Goal: Task Accomplishment & Management: Use online tool/utility

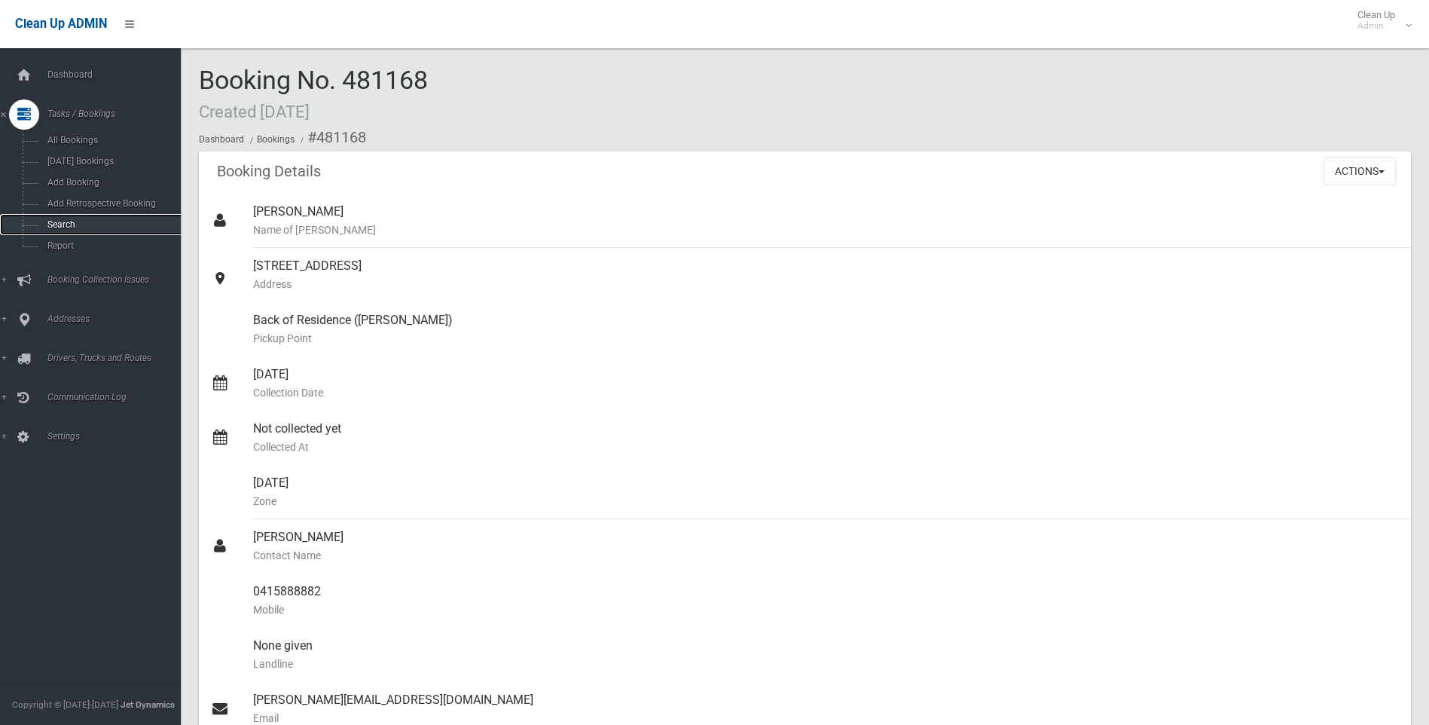
click at [66, 227] on span "Search" at bounding box center [111, 224] width 136 height 11
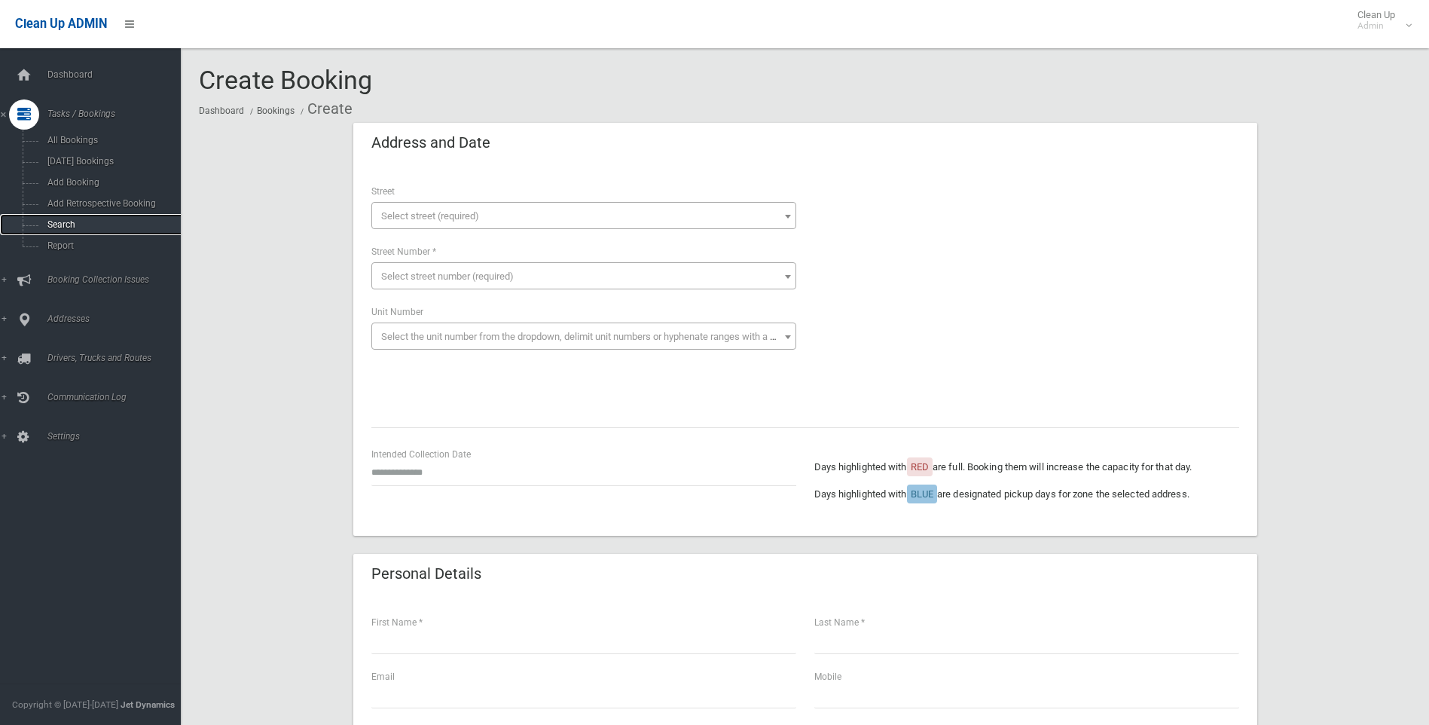
click at [58, 221] on span "Search" at bounding box center [111, 224] width 136 height 11
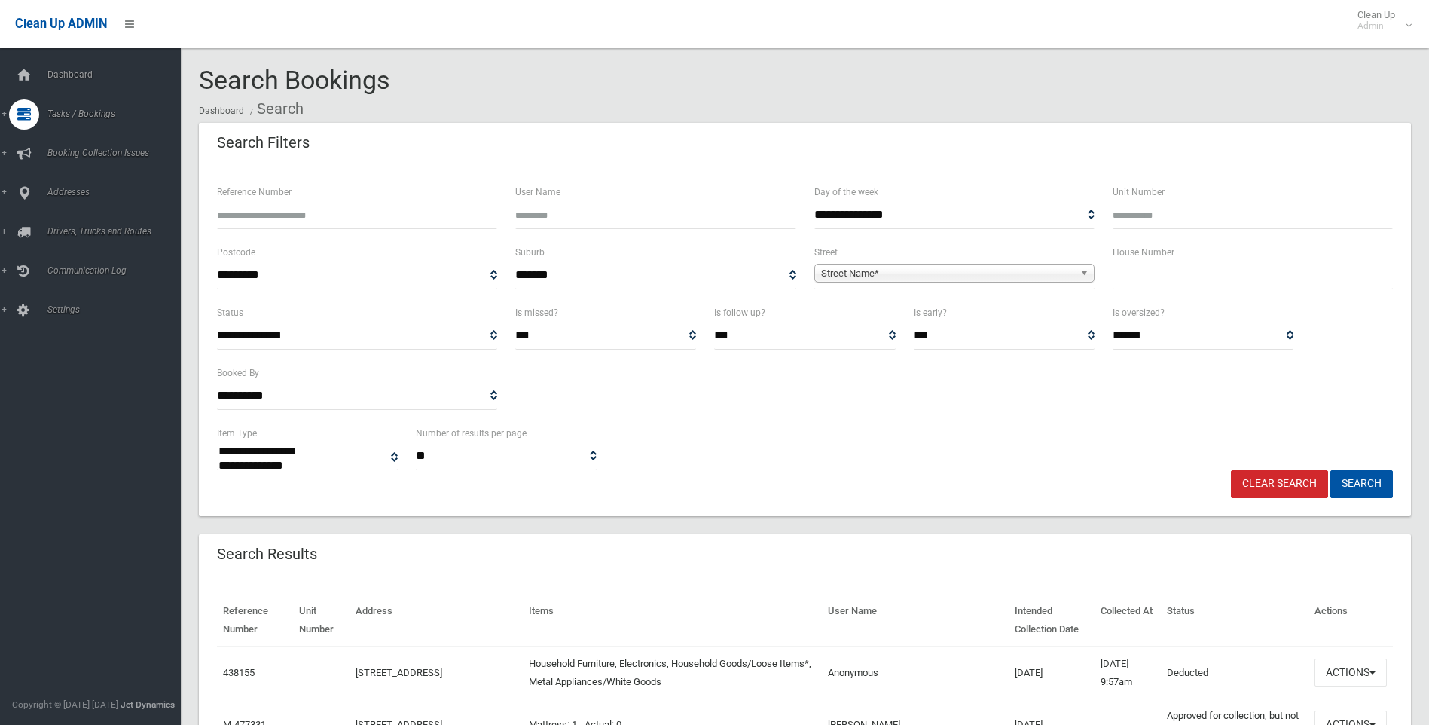
select select
click at [1320, 286] on input "text" at bounding box center [1253, 275] width 280 height 28
type input "*"
type input "**"
click at [834, 265] on span "Street Name*" at bounding box center [947, 273] width 253 height 18
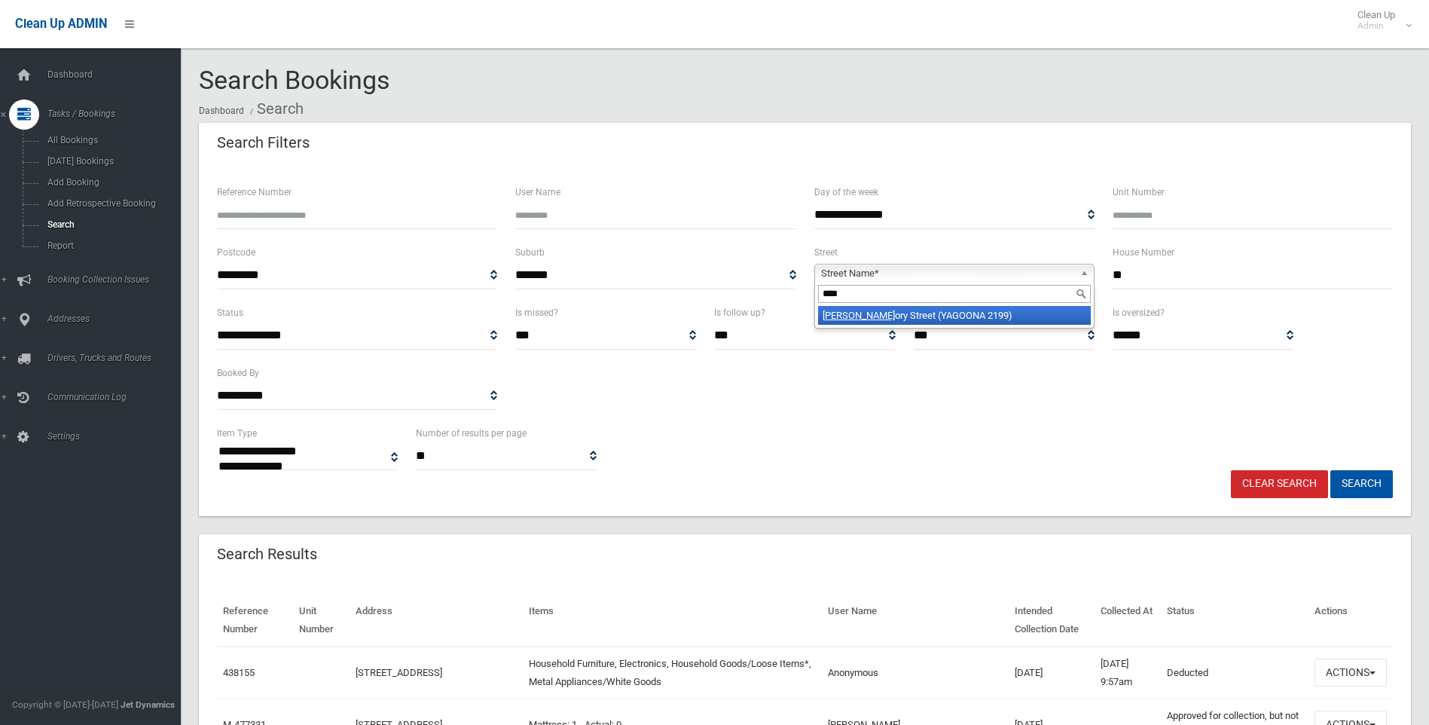
type input "****"
click at [856, 325] on li "Greg ory Street (YAGOONA 2199)" at bounding box center [954, 315] width 273 height 19
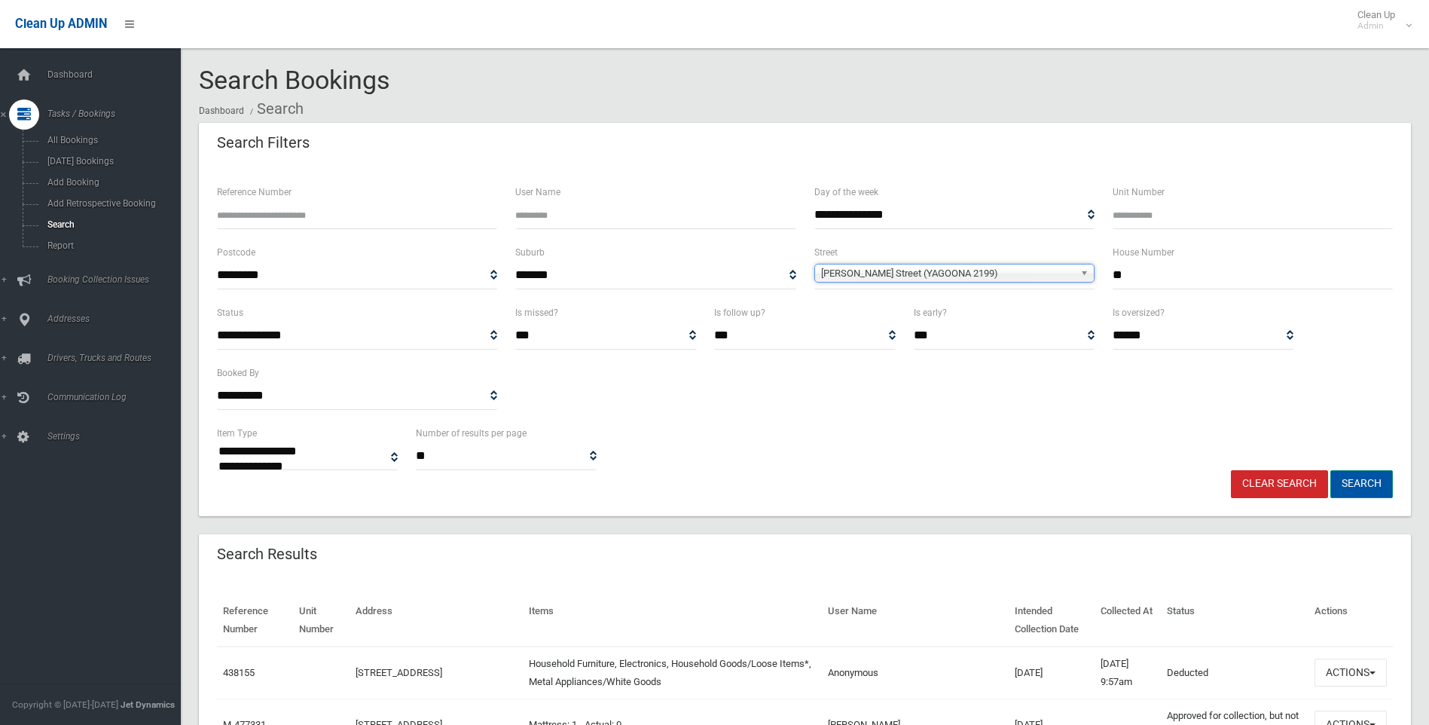
click at [1372, 482] on button "Search" at bounding box center [1361, 484] width 63 height 28
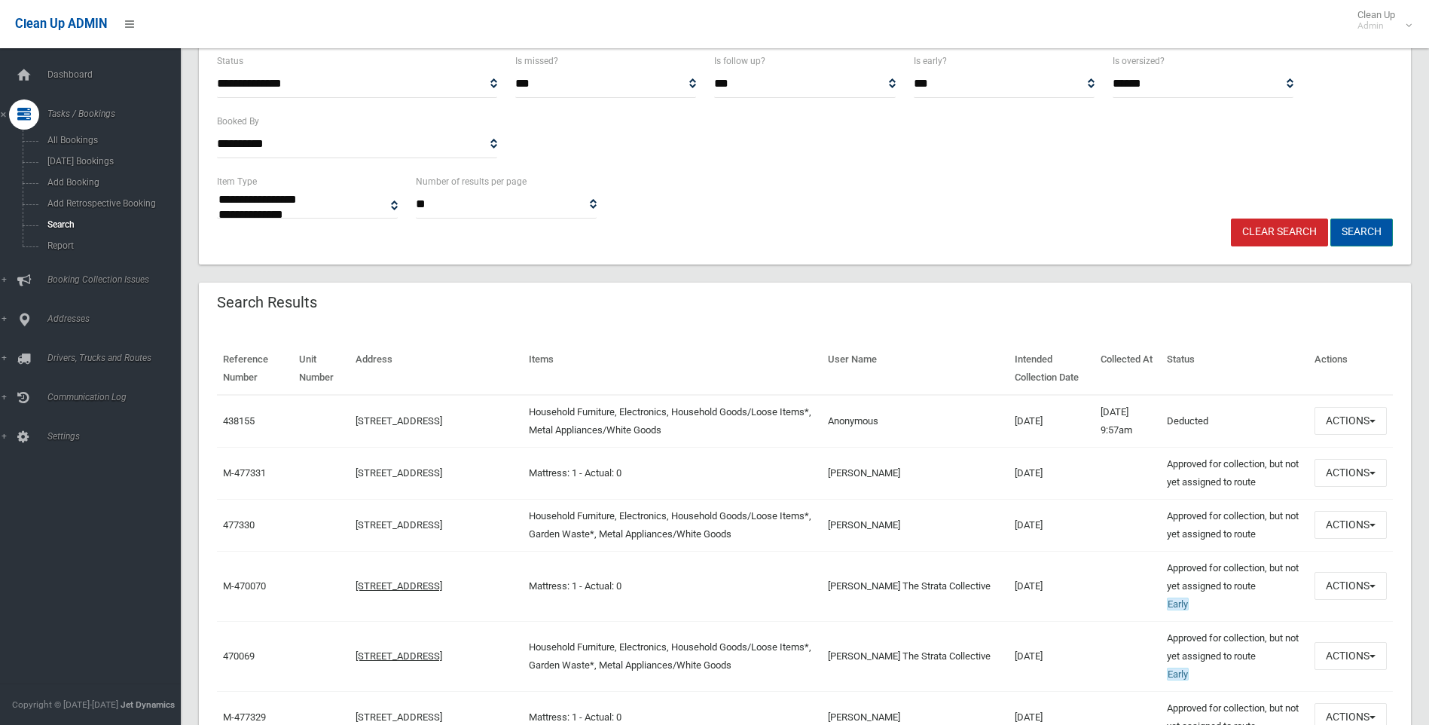
scroll to position [301, 0]
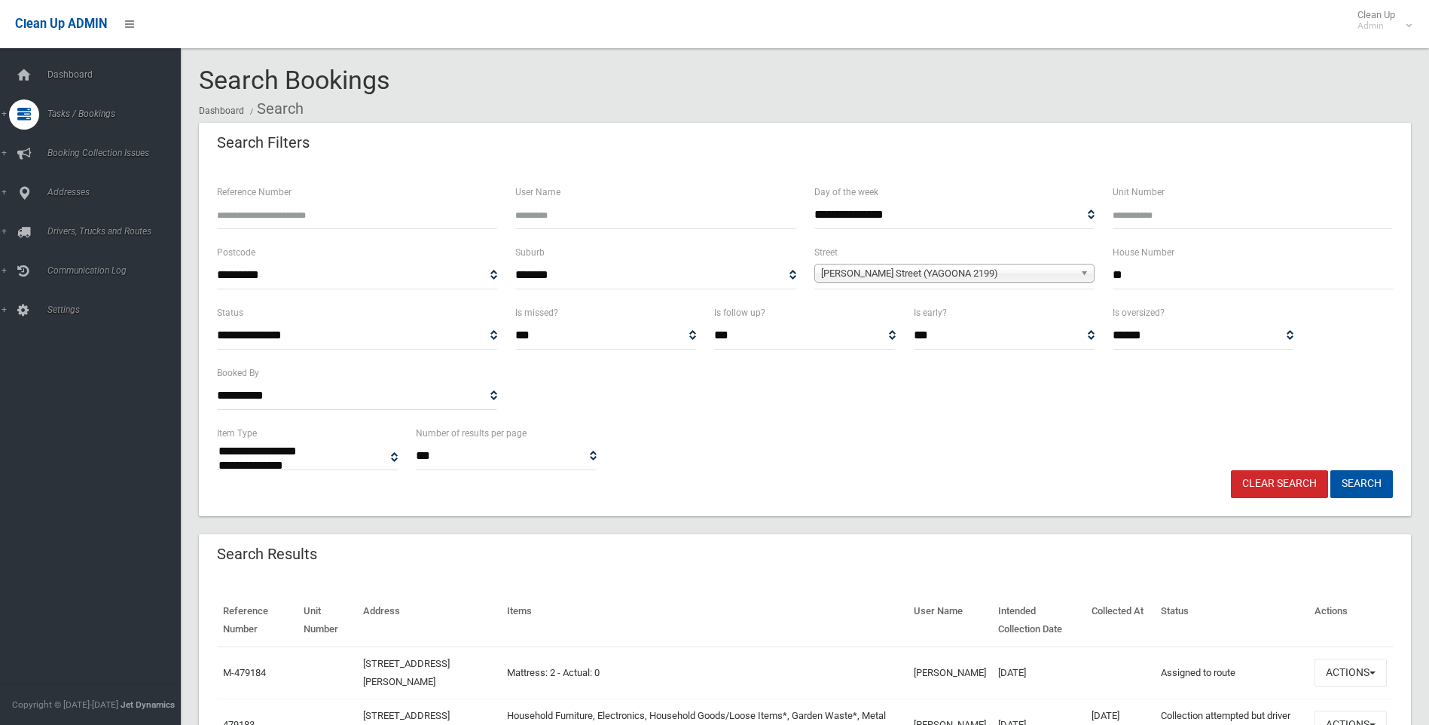
select select
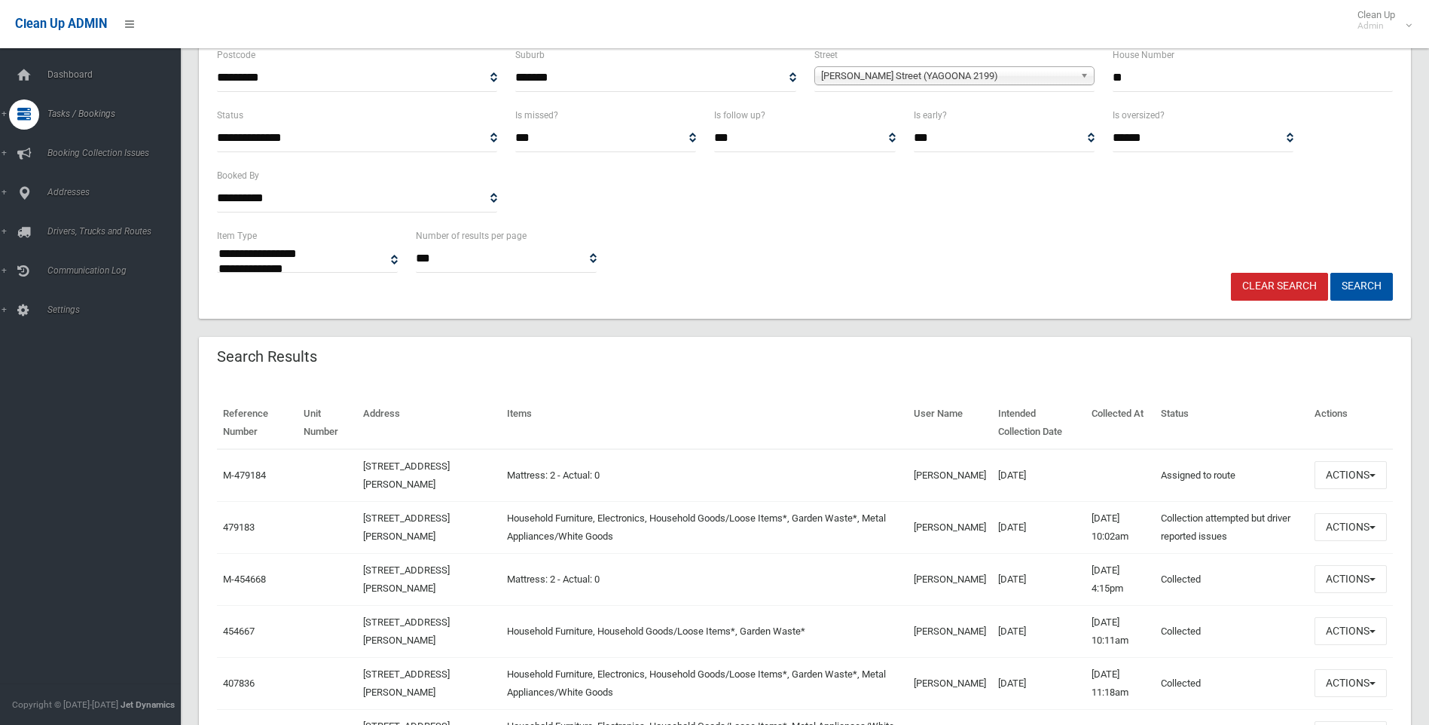
scroll to position [226, 0]
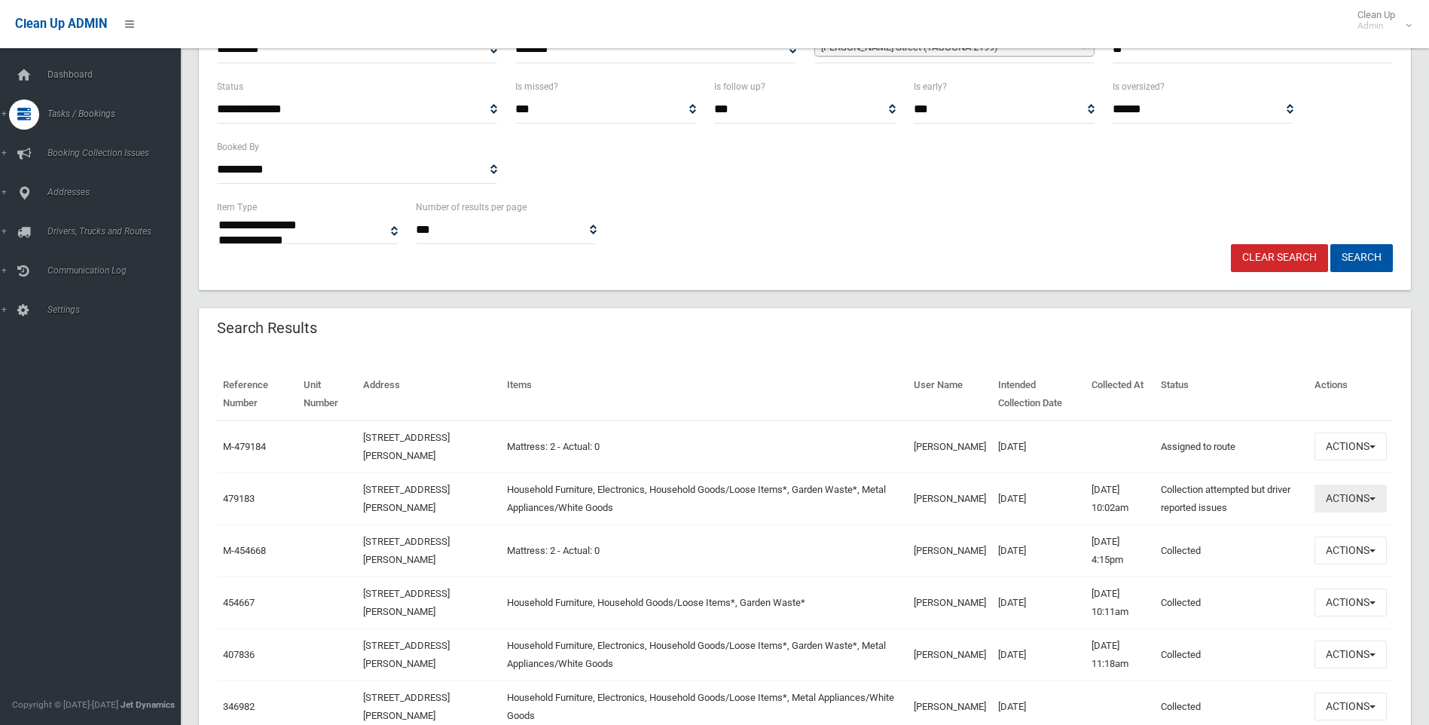
click at [1369, 496] on button "Actions" at bounding box center [1350, 498] width 72 height 28
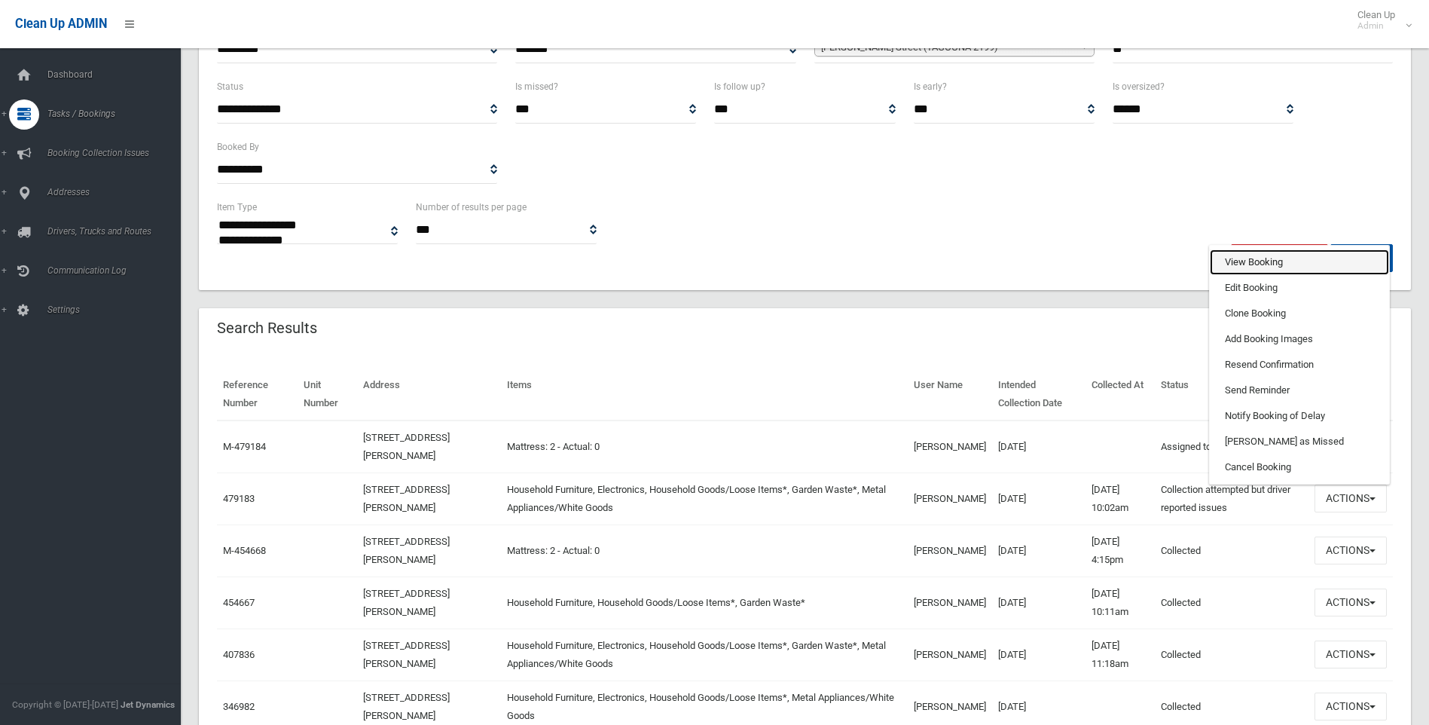
click at [1240, 259] on link "View Booking" at bounding box center [1299, 262] width 179 height 26
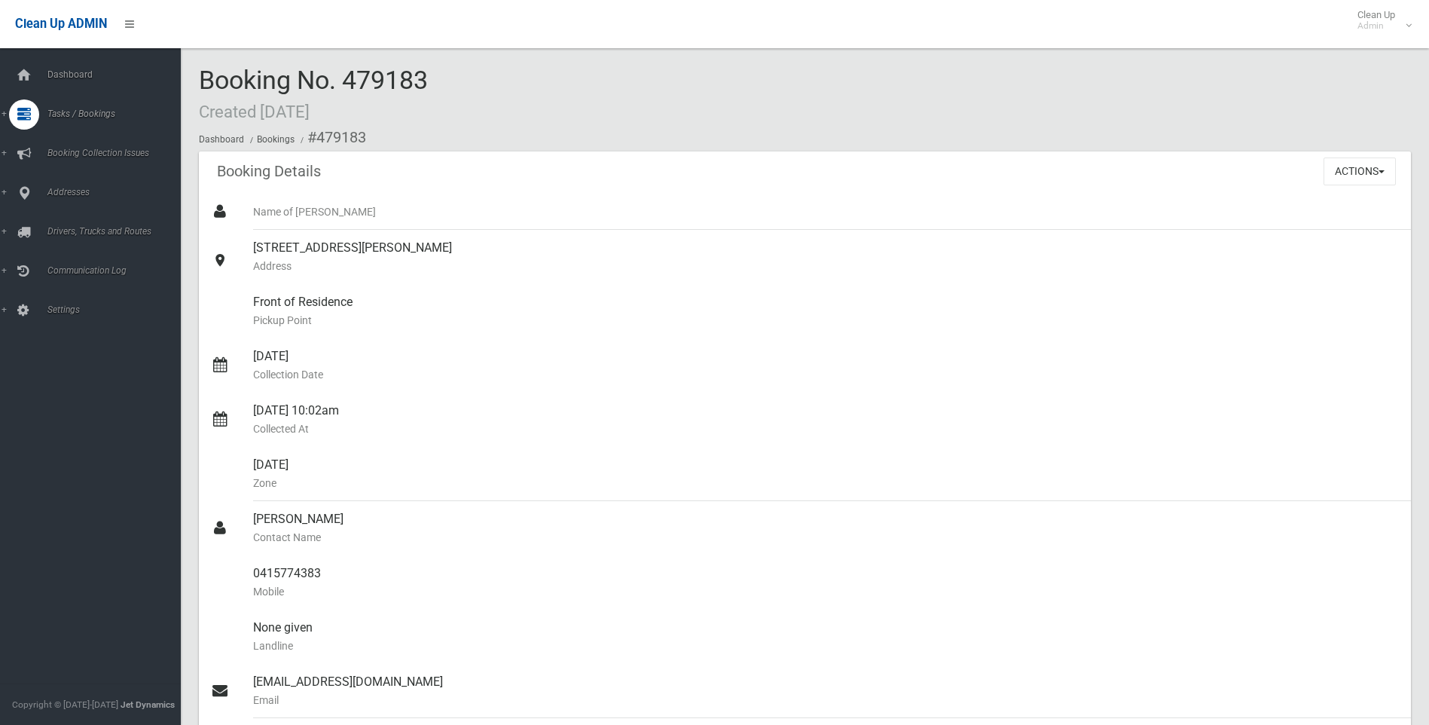
scroll to position [979, 0]
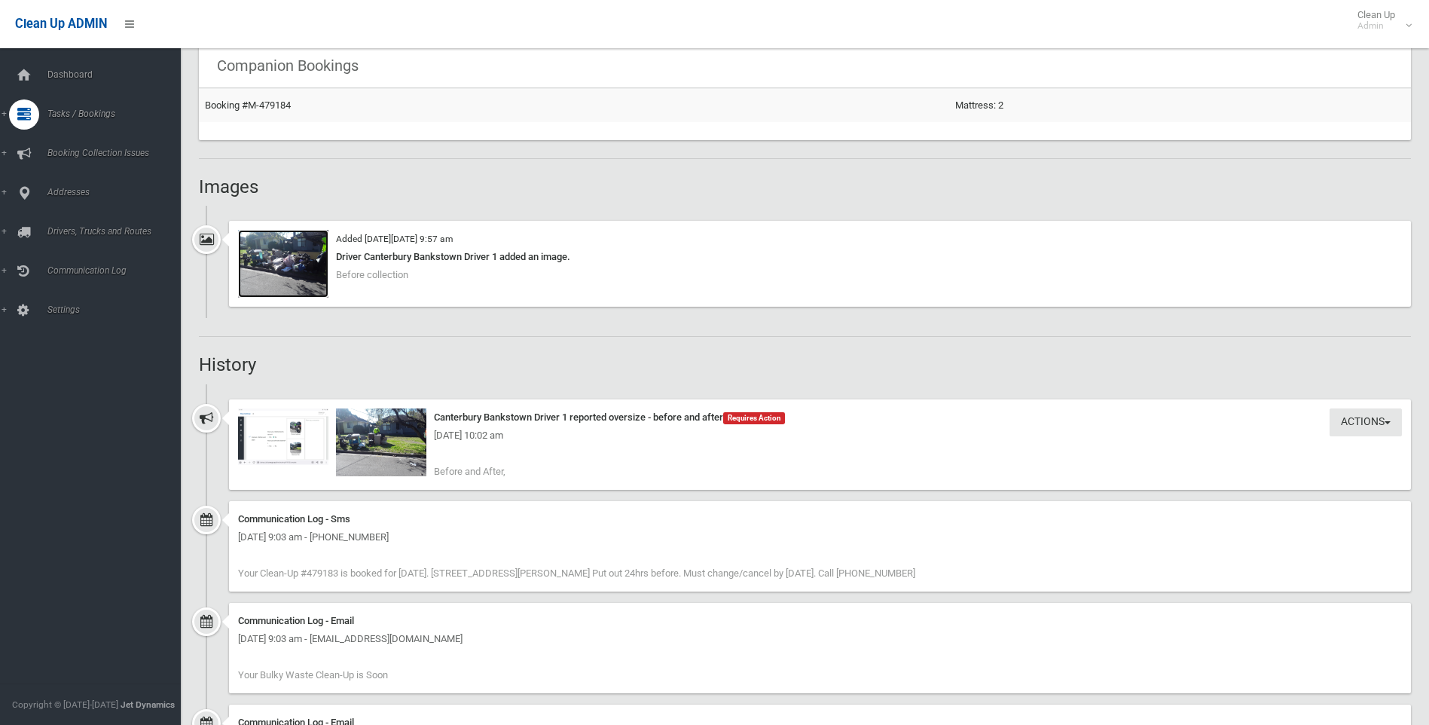
click at [301, 277] on img at bounding box center [283, 264] width 90 height 68
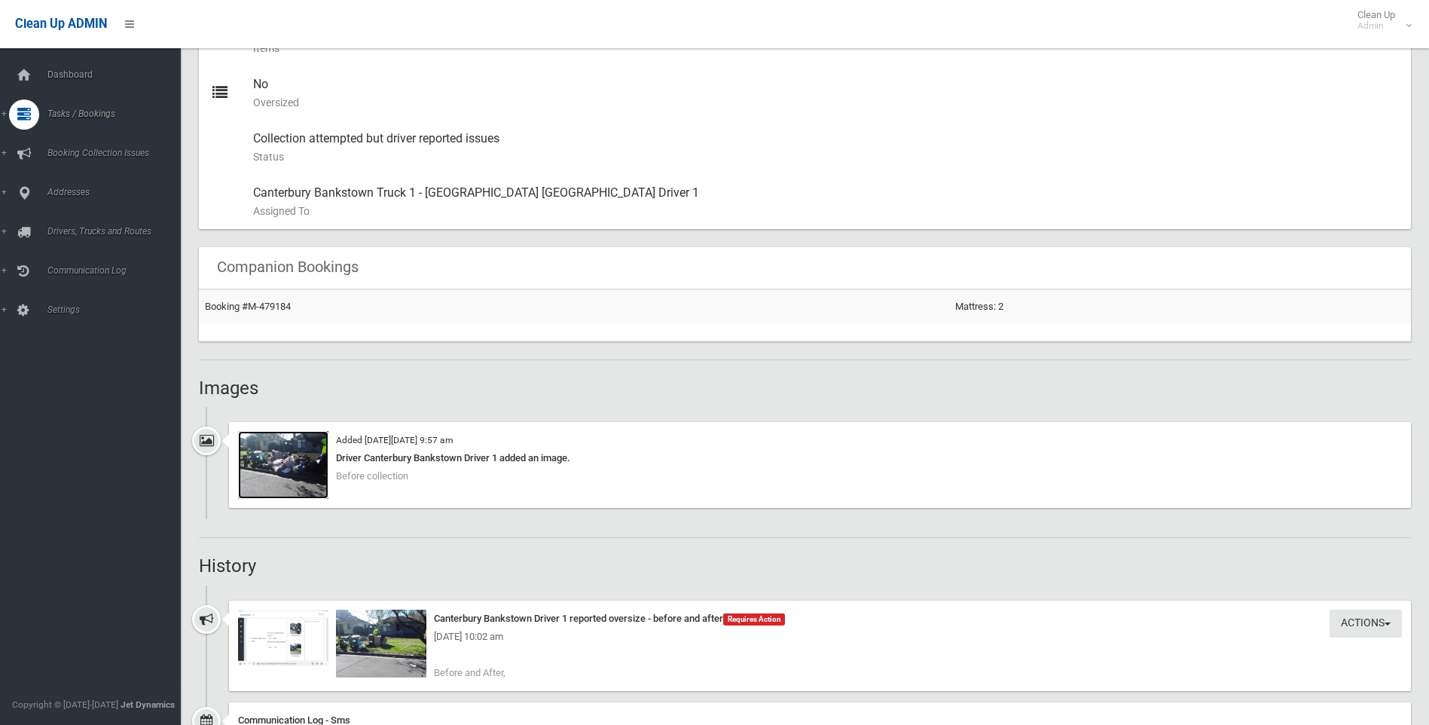
scroll to position [737, 0]
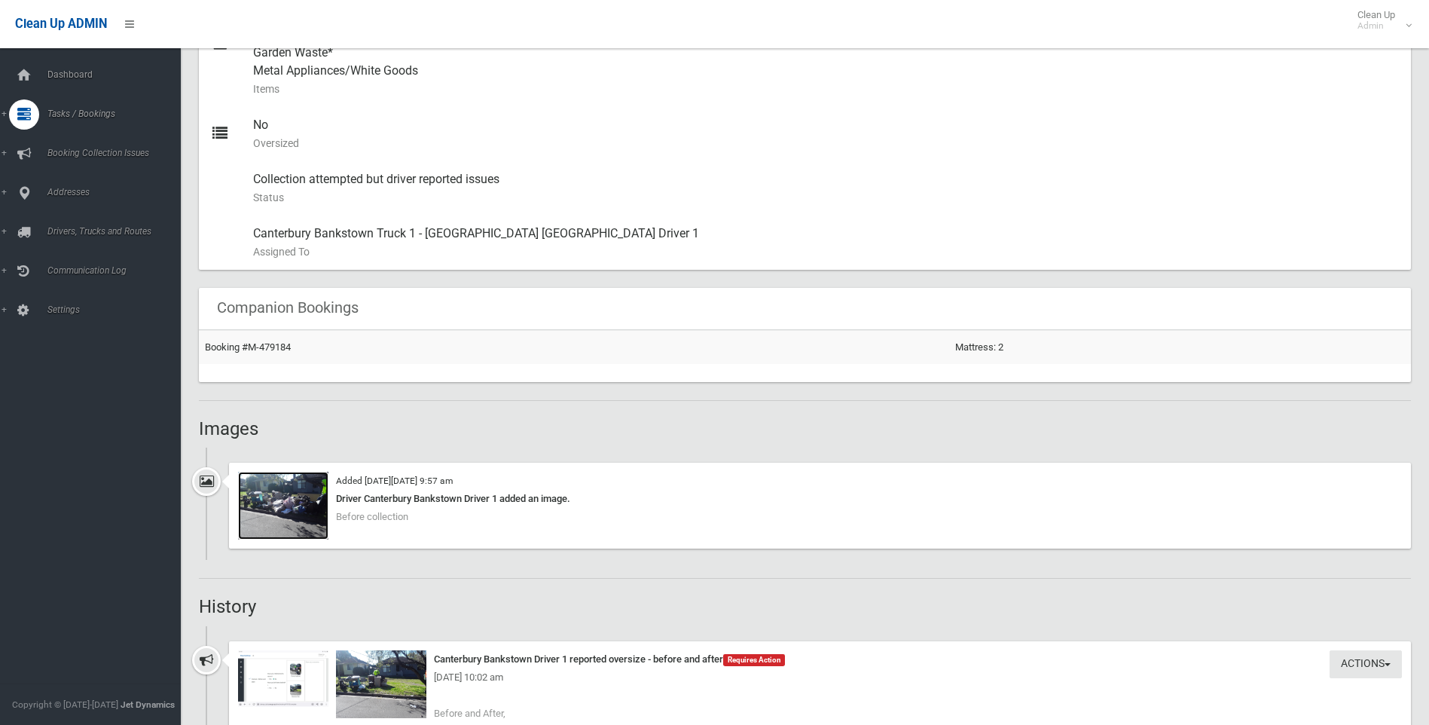
click at [282, 525] on img at bounding box center [283, 506] width 90 height 68
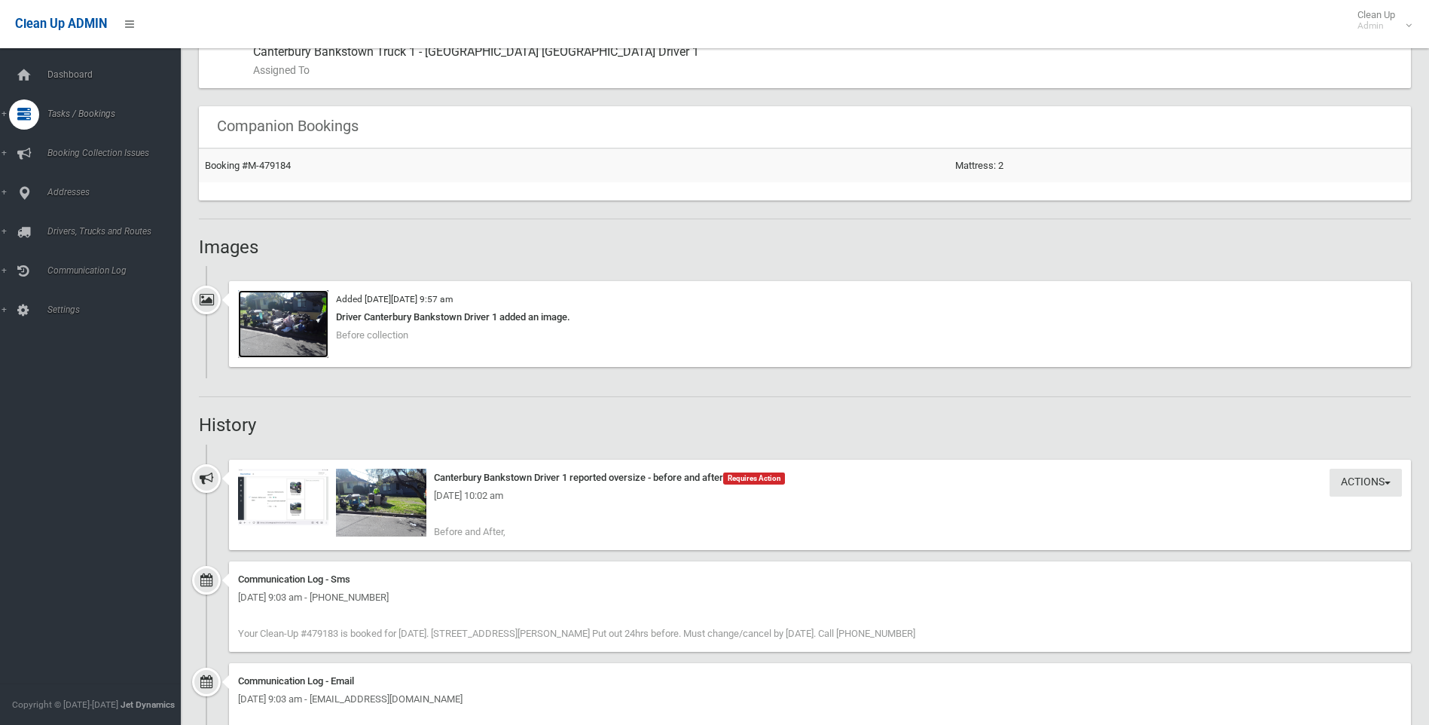
scroll to position [1189, 0]
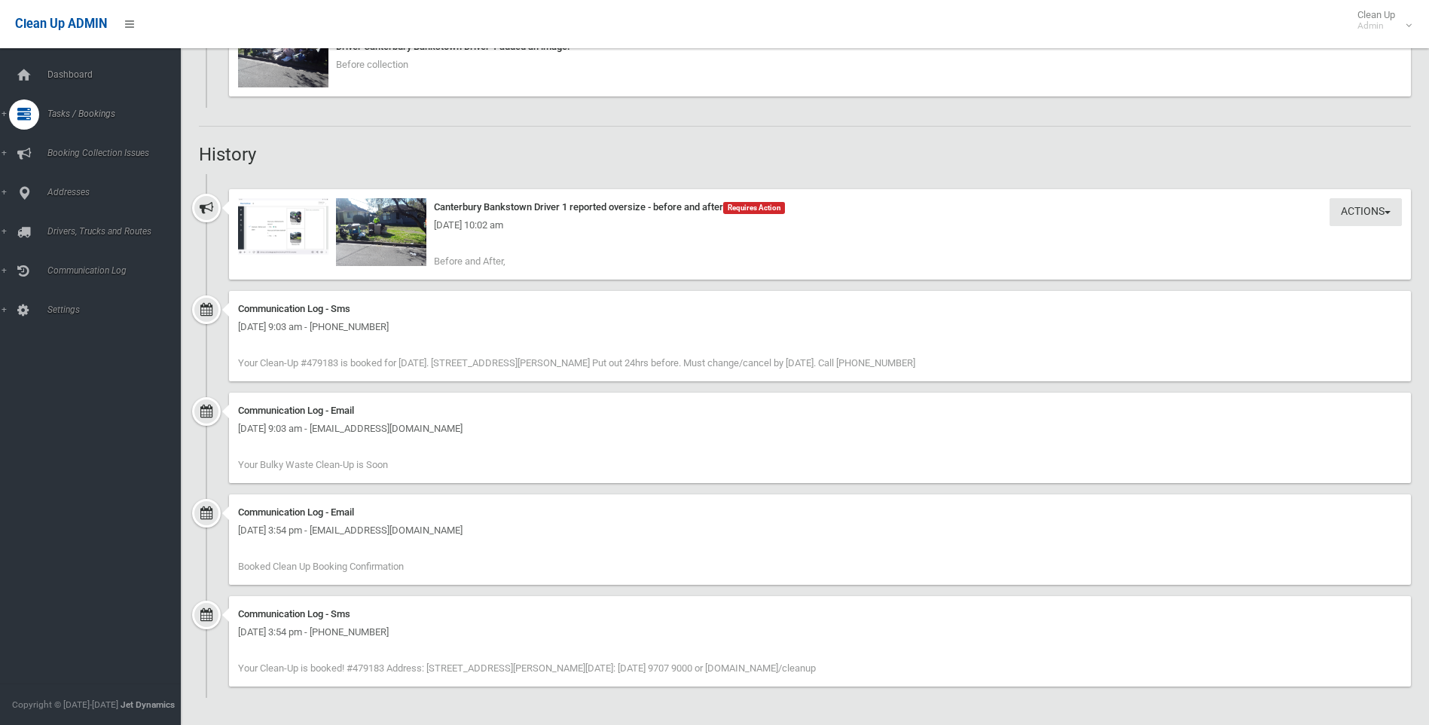
click at [285, 233] on div "Tuesday 26th August 2025 - 10:02 am" at bounding box center [820, 225] width 1164 height 18
click at [315, 245] on img at bounding box center [283, 226] width 90 height 56
click at [359, 255] on img at bounding box center [381, 232] width 90 height 68
click at [408, 251] on img at bounding box center [381, 232] width 90 height 68
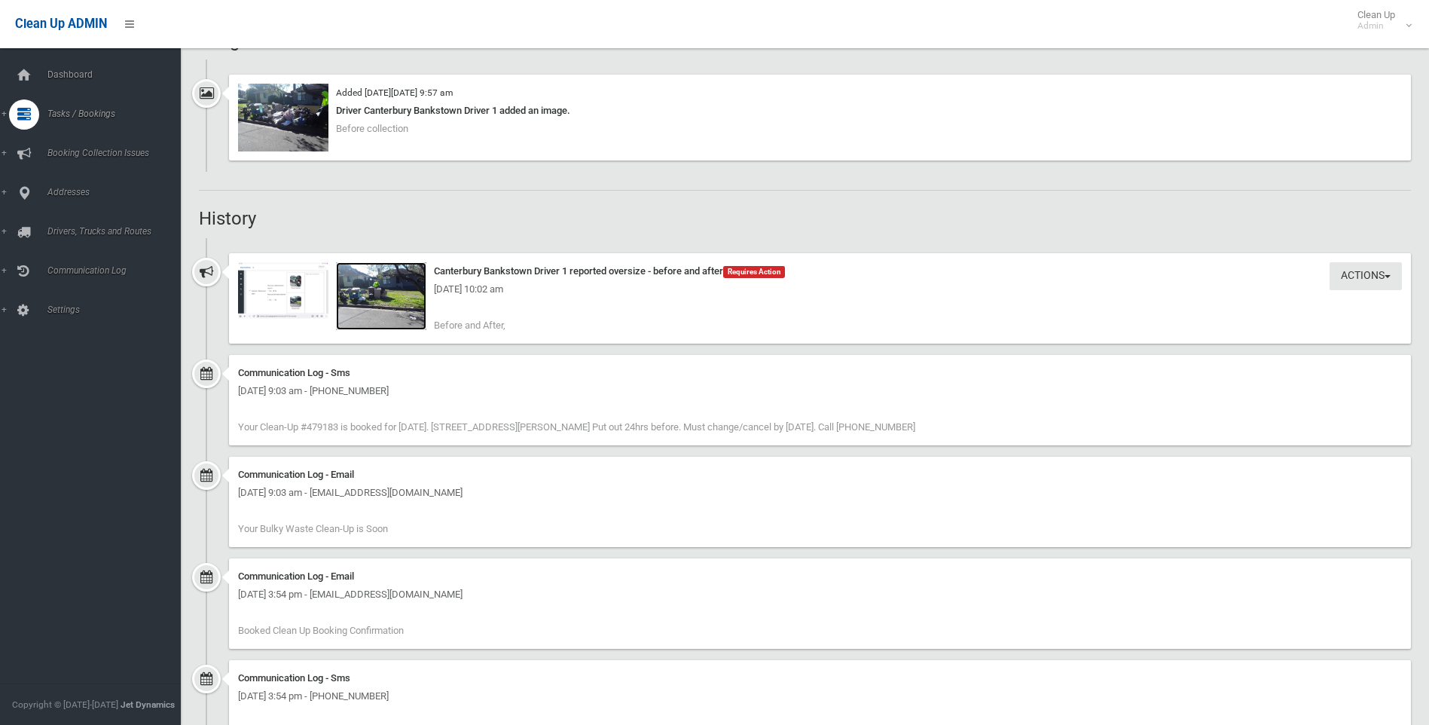
scroll to position [1039, 0]
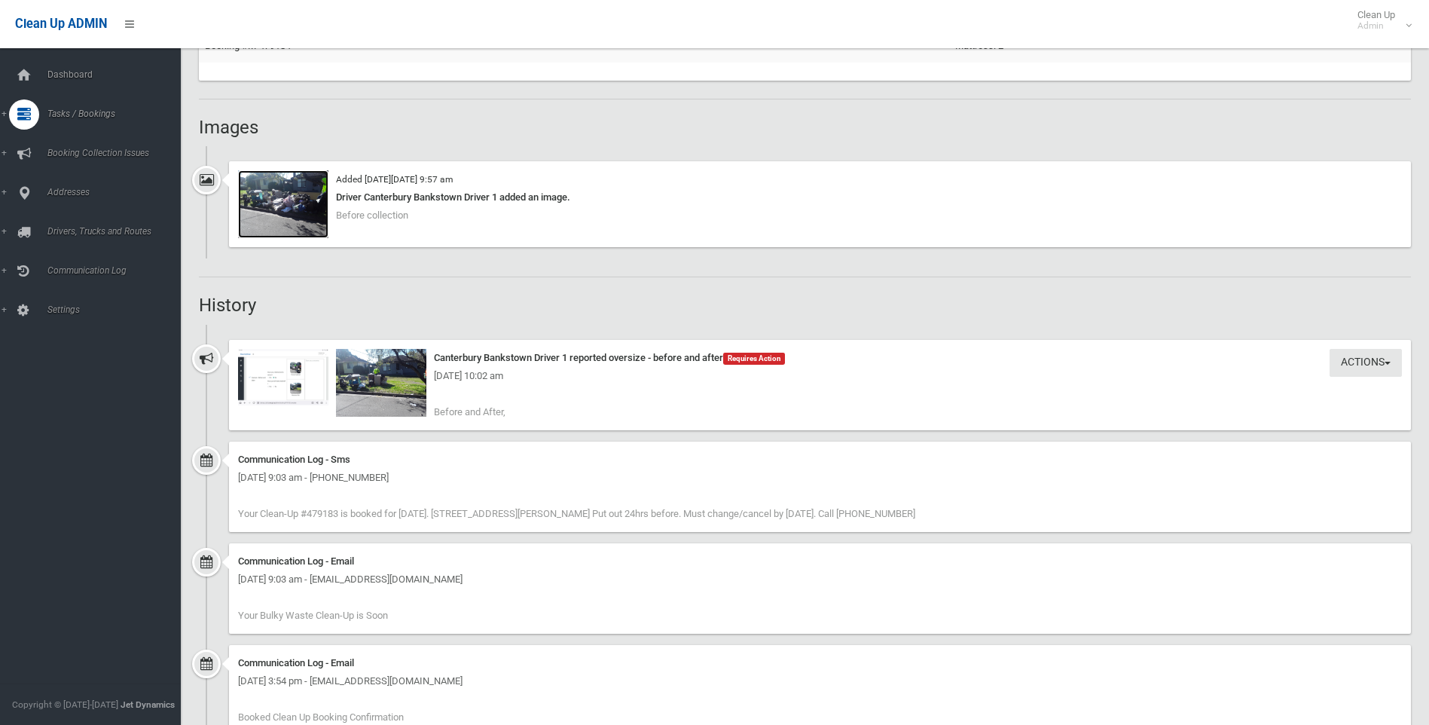
click at [282, 202] on img at bounding box center [283, 204] width 90 height 68
click at [395, 408] on img at bounding box center [381, 383] width 90 height 68
click at [319, 209] on img at bounding box center [283, 204] width 90 height 68
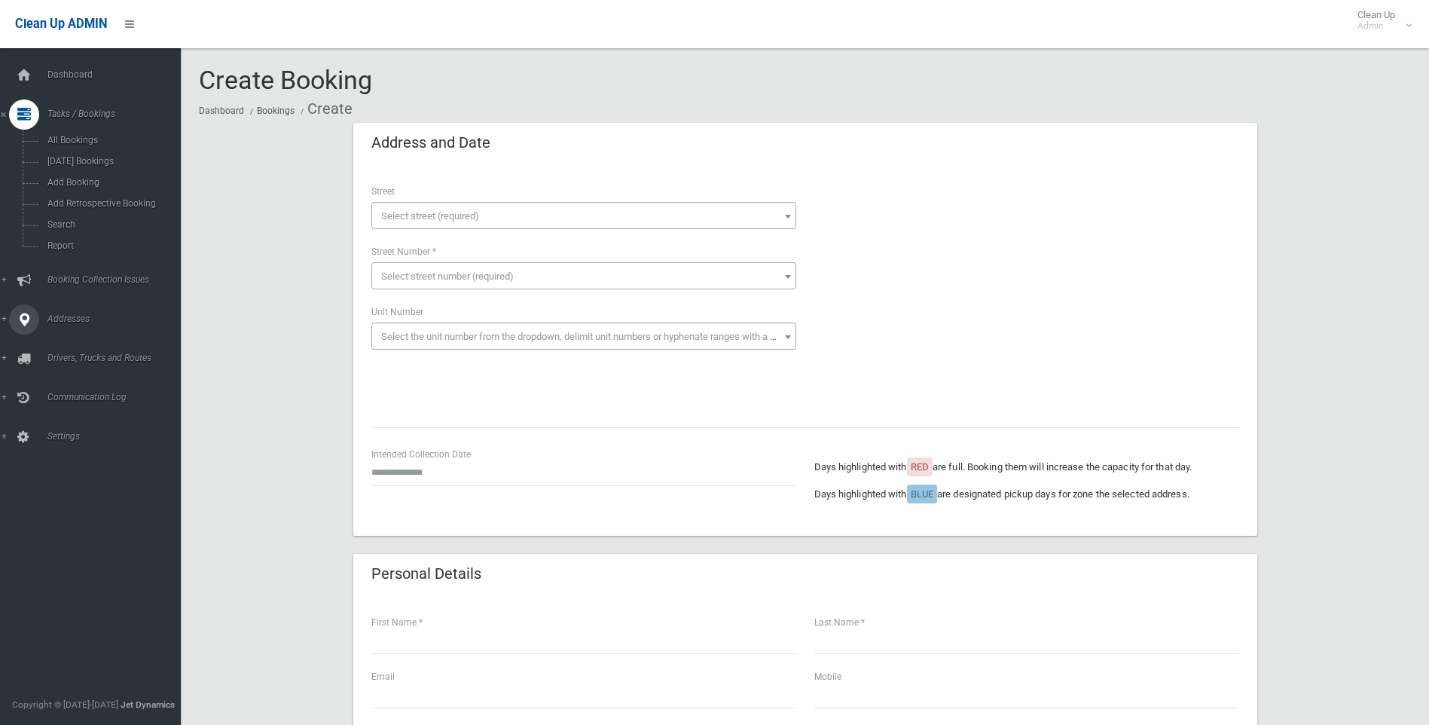
click at [64, 317] on span "Addresses" at bounding box center [117, 318] width 149 height 11
click at [84, 222] on span "All Addresses" at bounding box center [111, 218] width 136 height 11
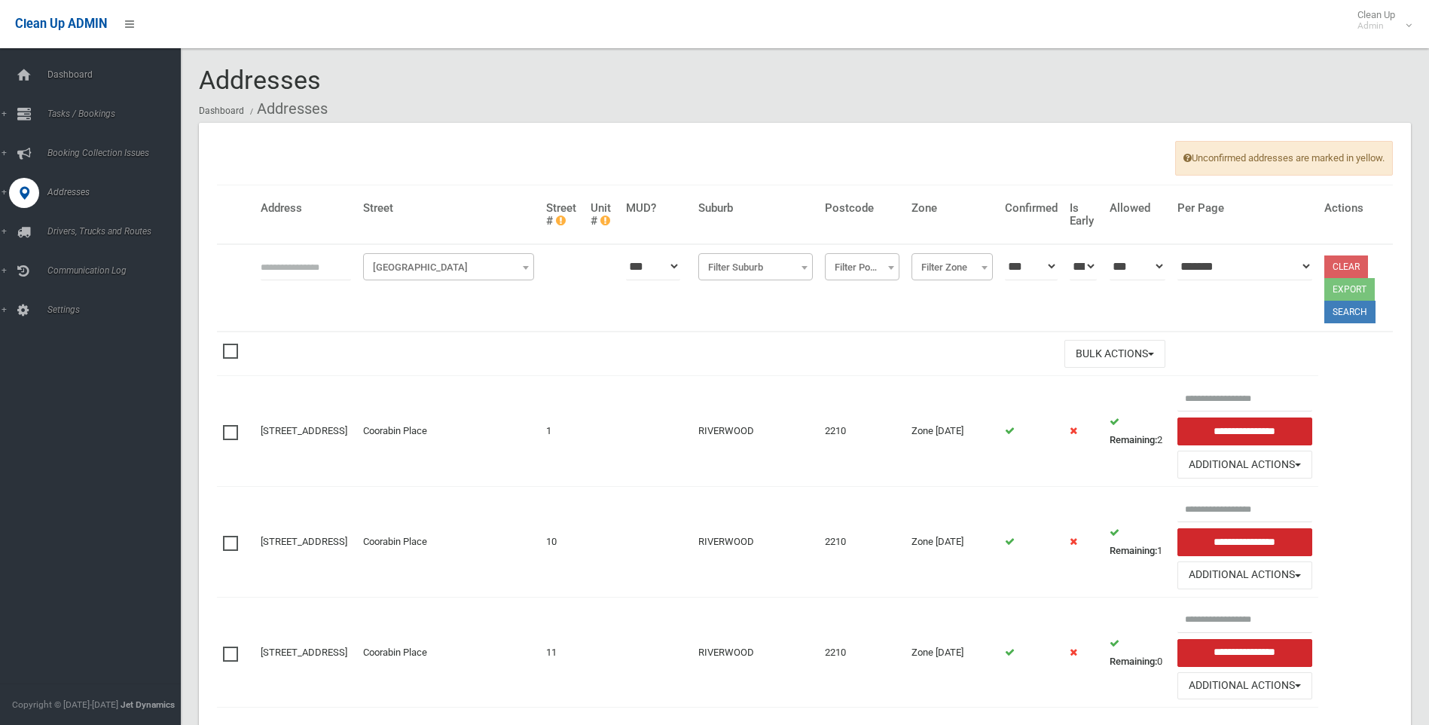
click at [289, 253] on input "text" at bounding box center [306, 266] width 90 height 28
type input "**"
click at [392, 268] on span "Filter Street" at bounding box center [448, 267] width 163 height 21
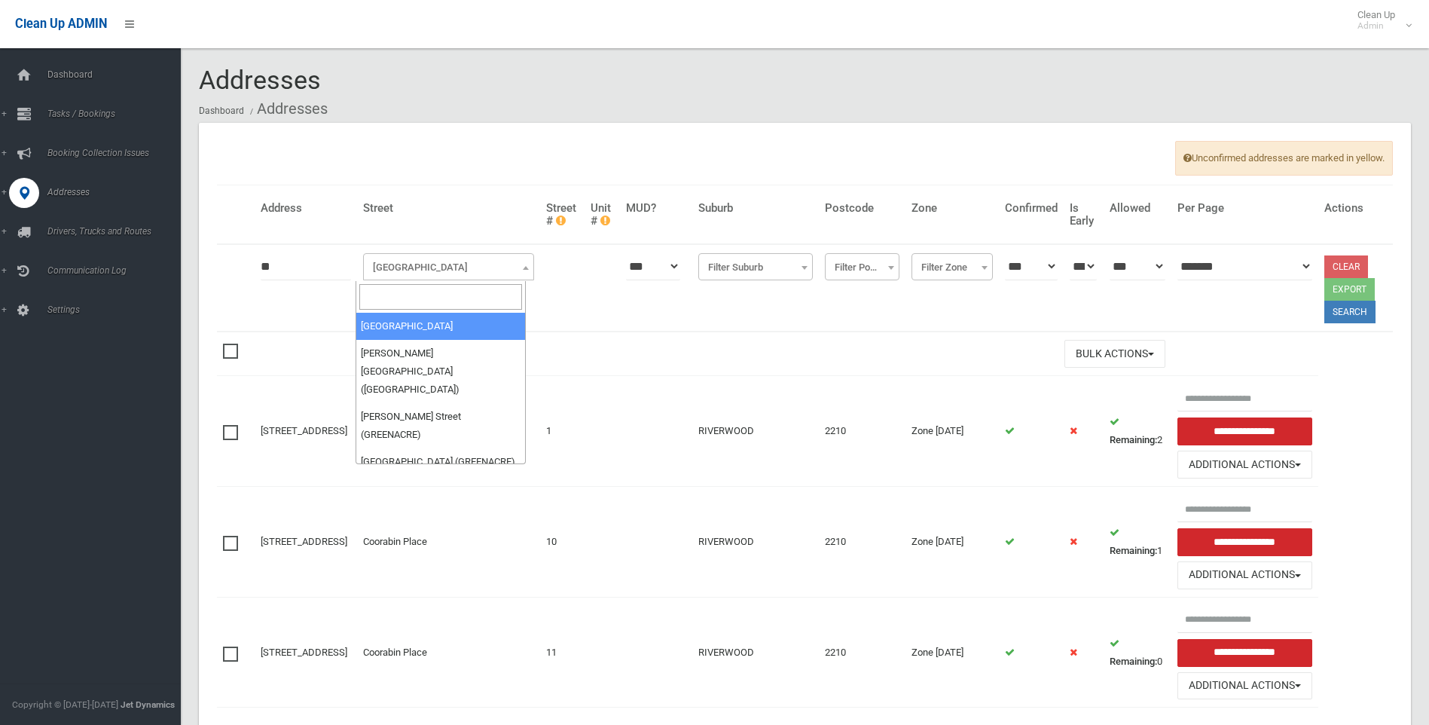
click at [405, 297] on input "search" at bounding box center [440, 297] width 163 height 26
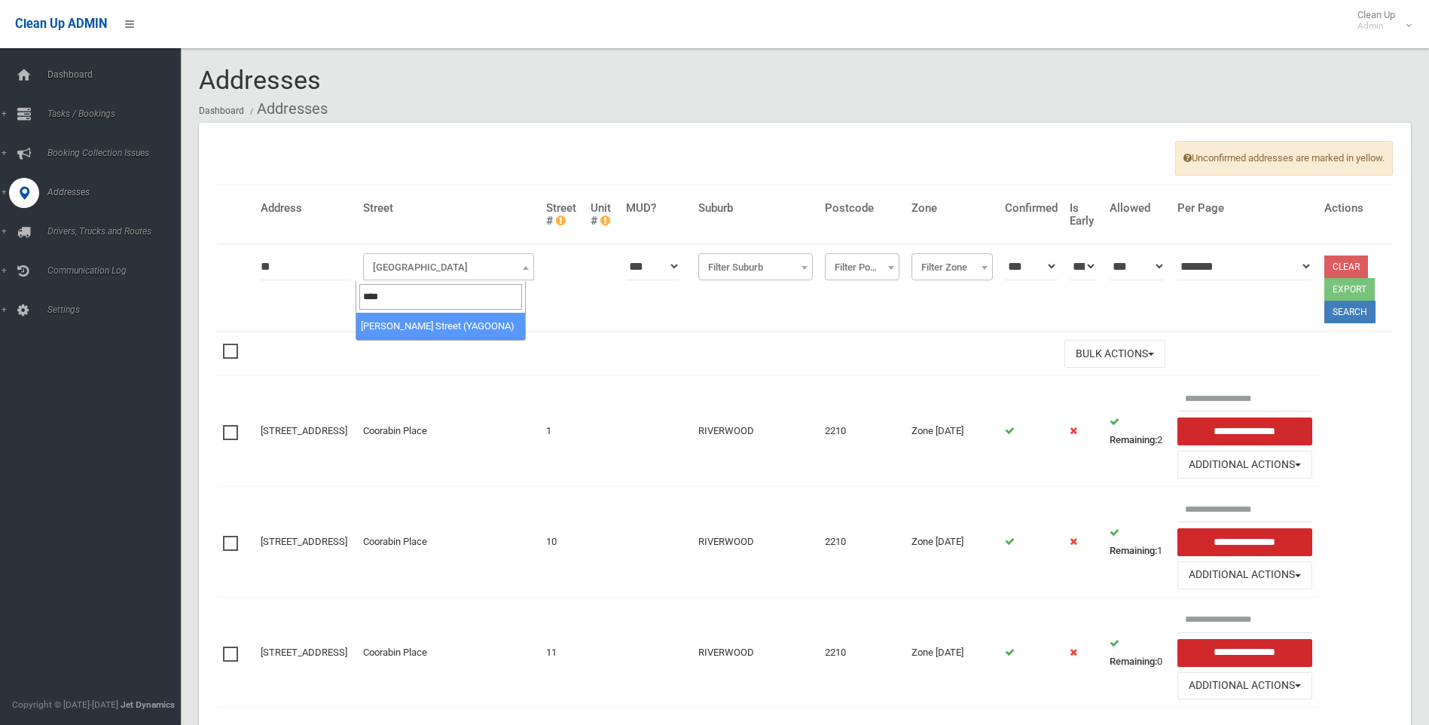
type input "****"
select select "****"
click at [1342, 316] on button "Search" at bounding box center [1349, 312] width 51 height 23
